Goal: Find specific page/section: Find specific page/section

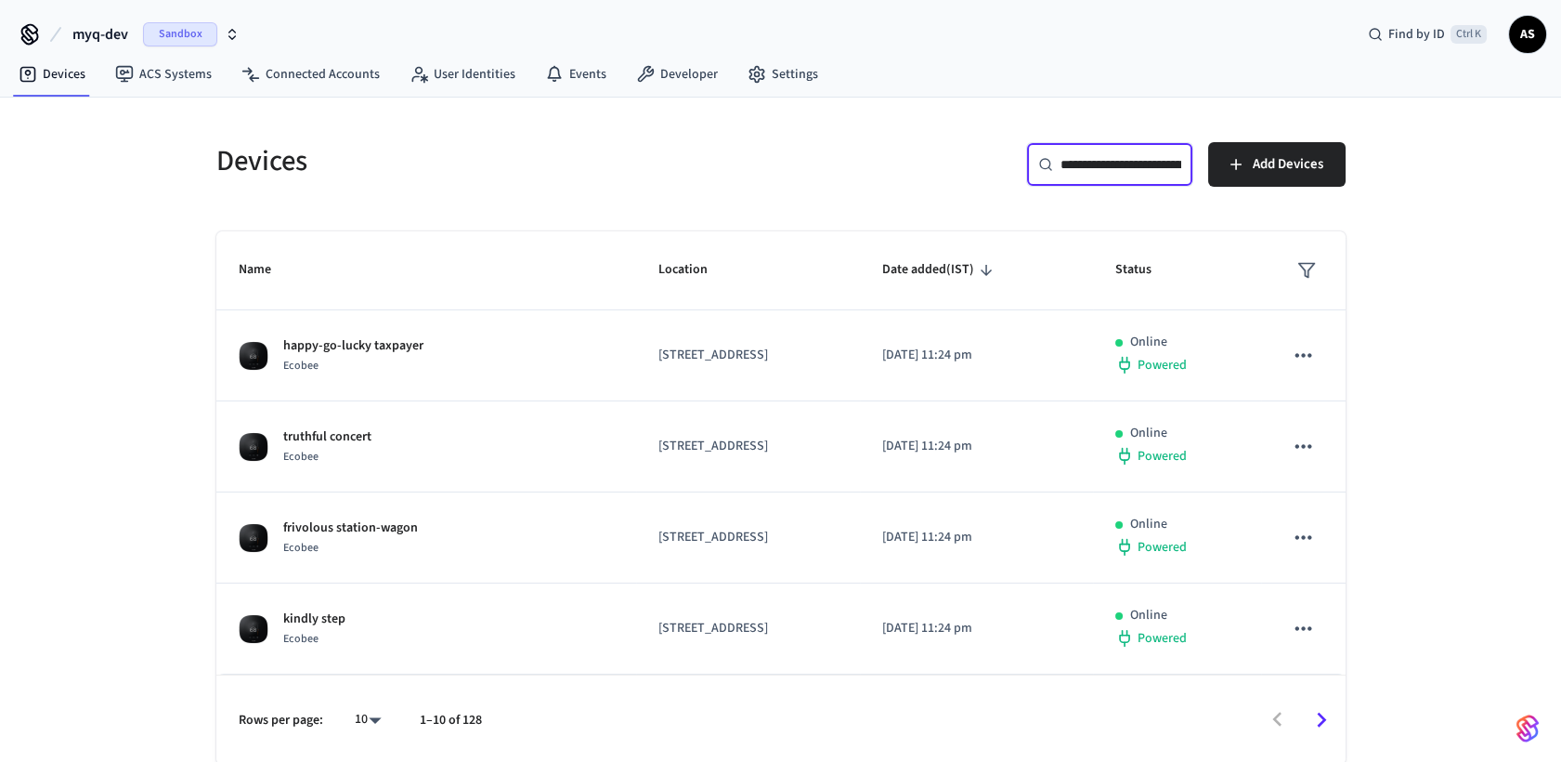
scroll to position [0, 146]
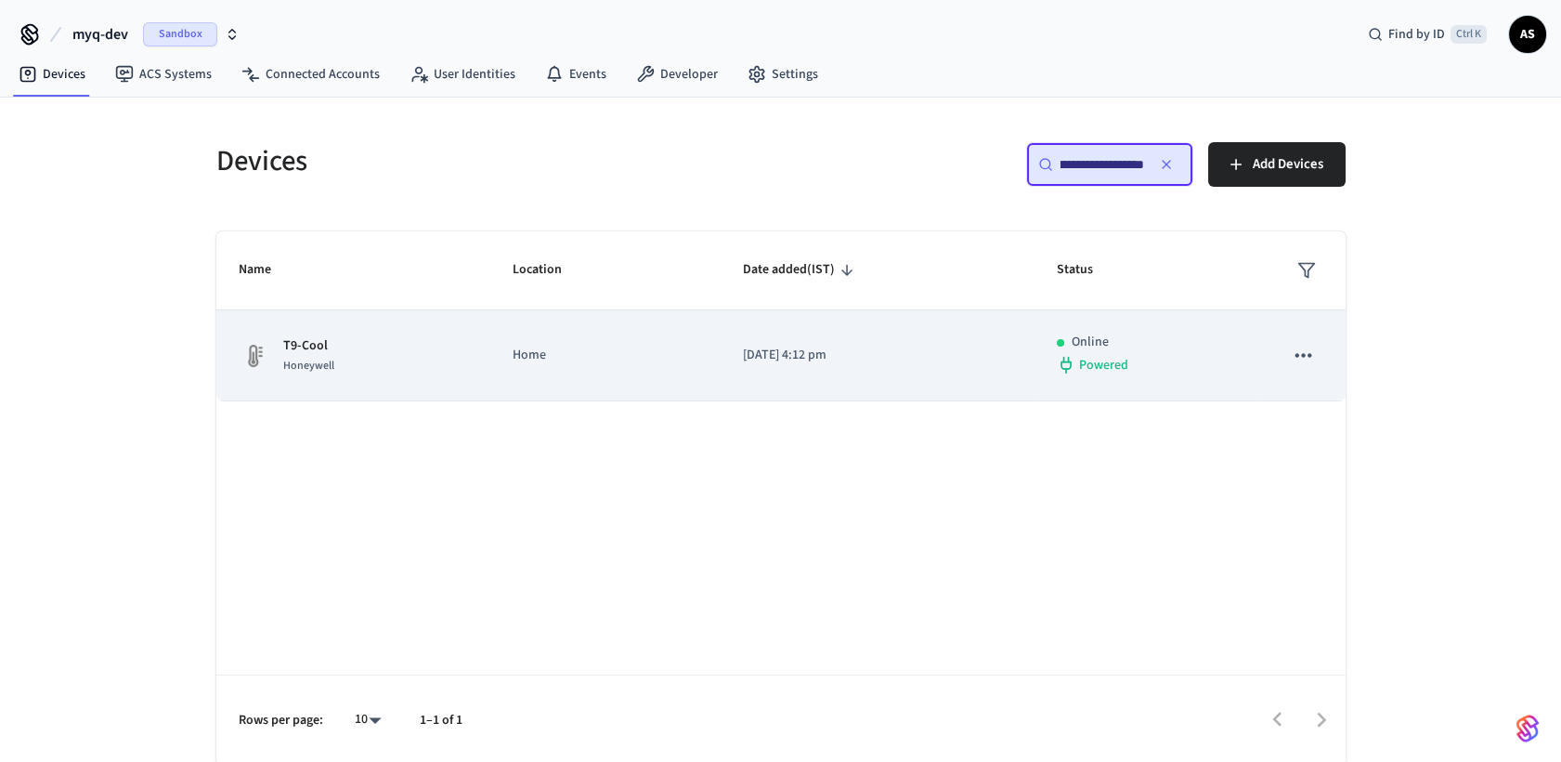
type input "**********"
click at [793, 374] on td "[DATE] 4:12 pm" at bounding box center [878, 355] width 314 height 91
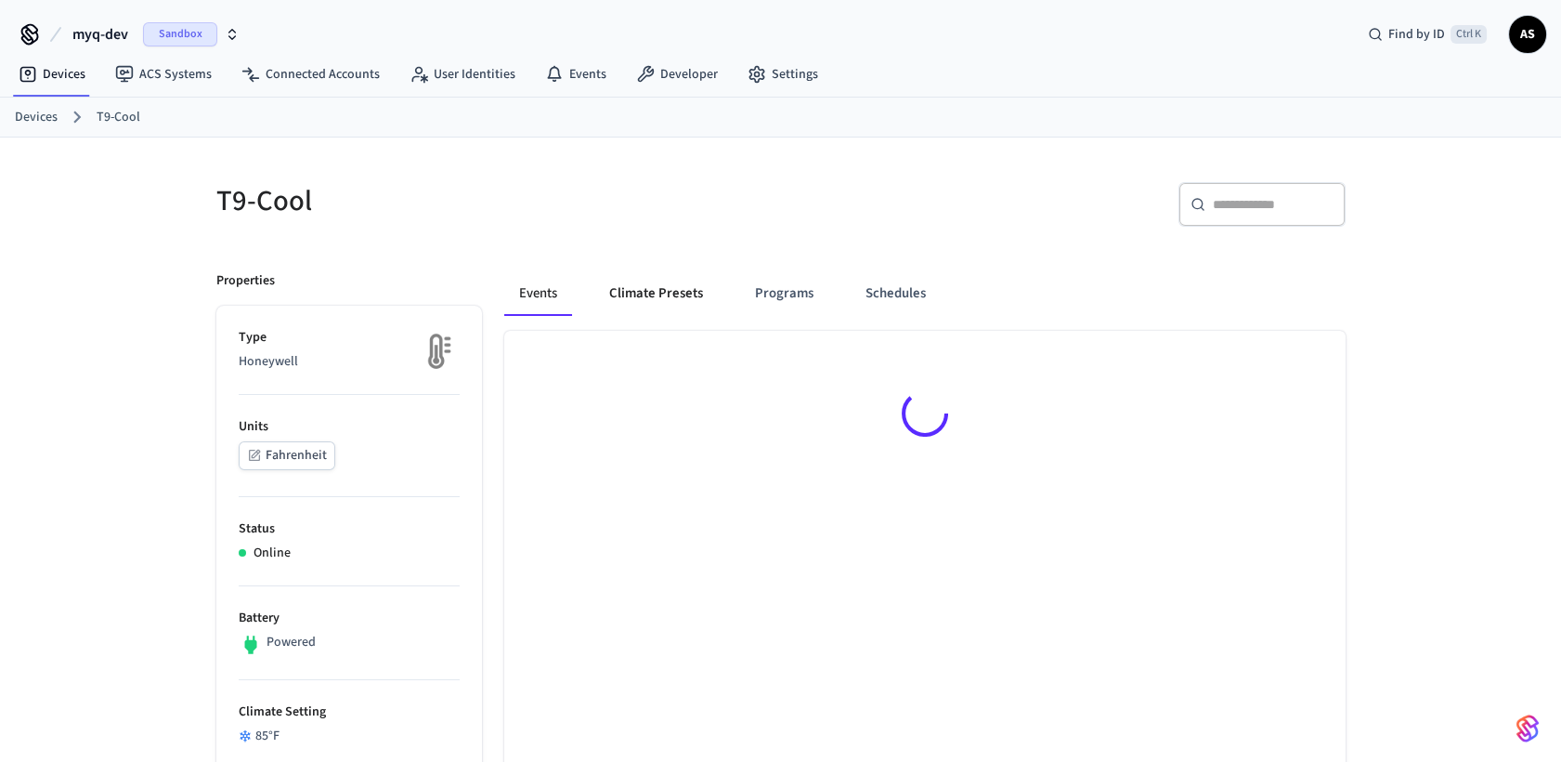
click at [619, 271] on button "Climate Presets" at bounding box center [656, 293] width 124 height 45
